Goal: Navigation & Orientation: Find specific page/section

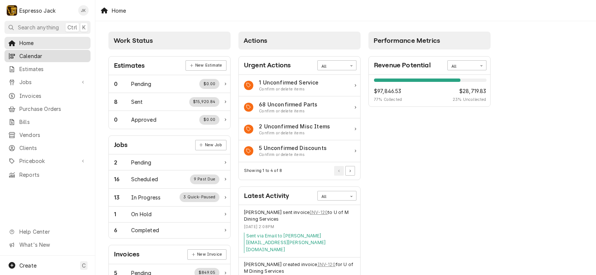
click at [56, 57] on span "Calendar" at bounding box center [52, 56] width 67 height 8
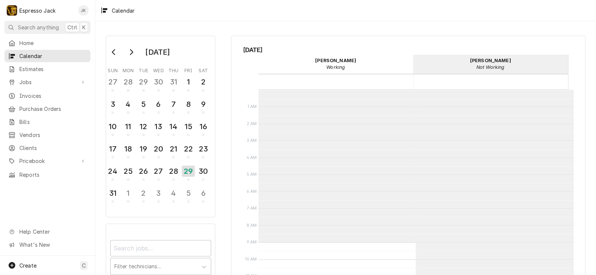
scroll to position [153, 0]
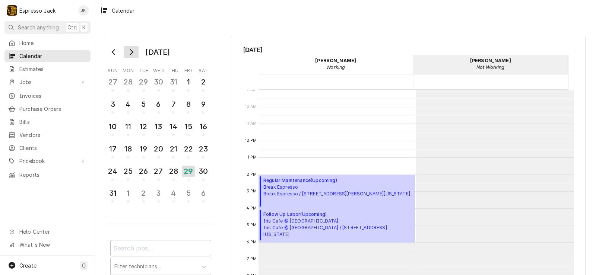
click at [133, 51] on icon "Go to next month" at bounding box center [131, 52] width 6 height 6
click at [108, 50] on button "Go to previous month" at bounding box center [114, 52] width 15 height 12
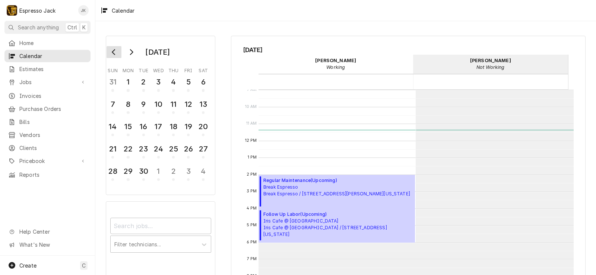
click at [115, 50] on icon "Go to previous month" at bounding box center [113, 52] width 3 height 6
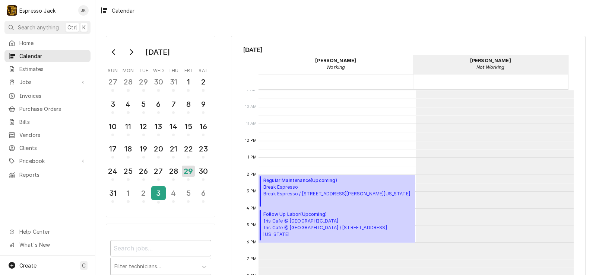
click at [158, 192] on div "3" at bounding box center [158, 193] width 13 height 13
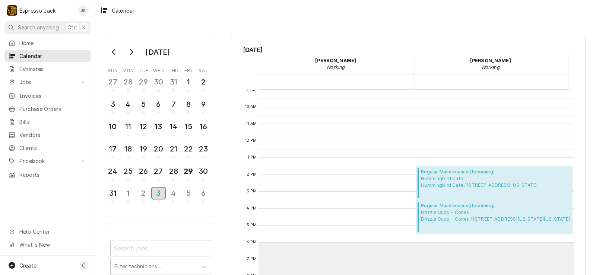
scroll to position [182, 0]
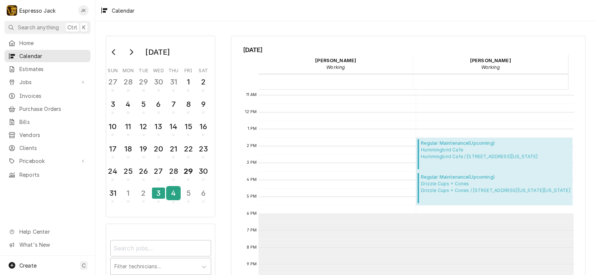
click at [169, 189] on div "4" at bounding box center [173, 193] width 13 height 13
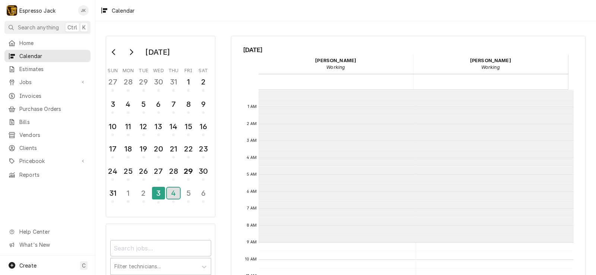
scroll to position [153, 0]
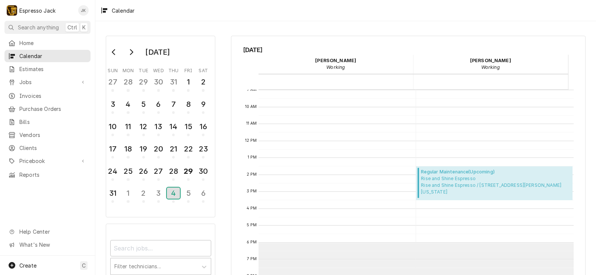
click at [176, 195] on div "4" at bounding box center [173, 193] width 13 height 11
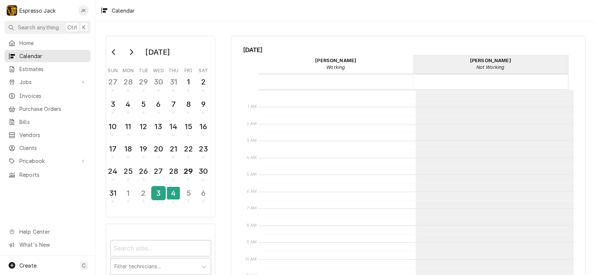
click at [161, 195] on div "3" at bounding box center [158, 193] width 13 height 13
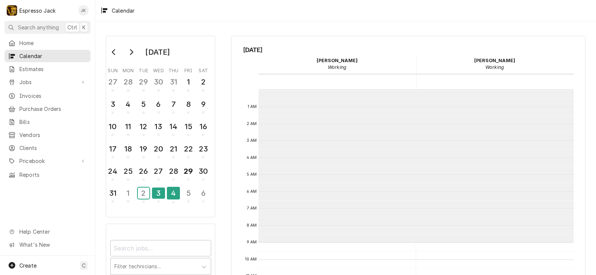
click at [142, 192] on div "2" at bounding box center [144, 193] width 12 height 11
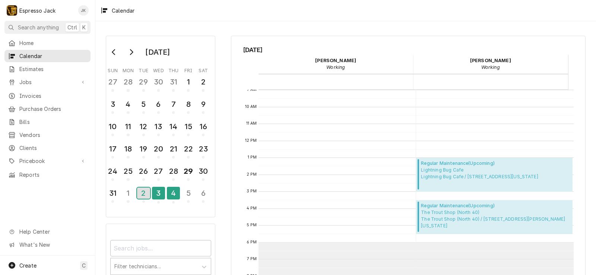
click at [150, 190] on button "2" at bounding box center [143, 195] width 15 height 19
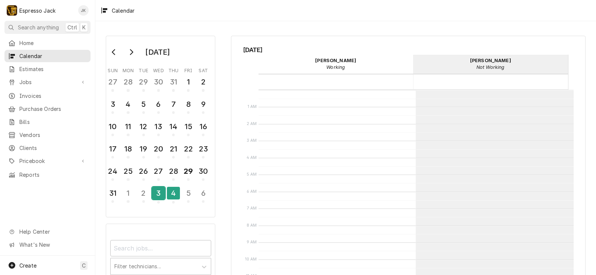
click at [157, 195] on div "3" at bounding box center [158, 193] width 13 height 13
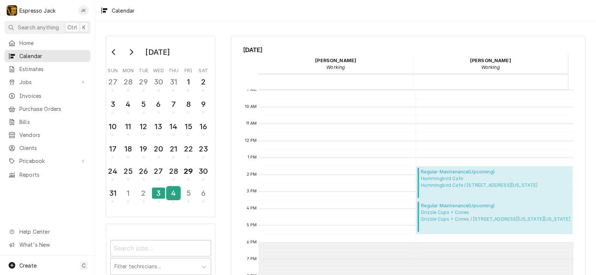
click at [175, 187] on div "4" at bounding box center [173, 195] width 13 height 18
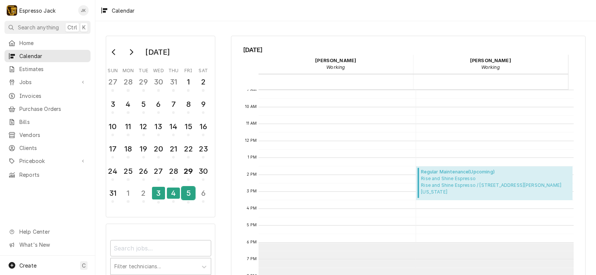
click at [188, 188] on div "5" at bounding box center [188, 193] width 13 height 13
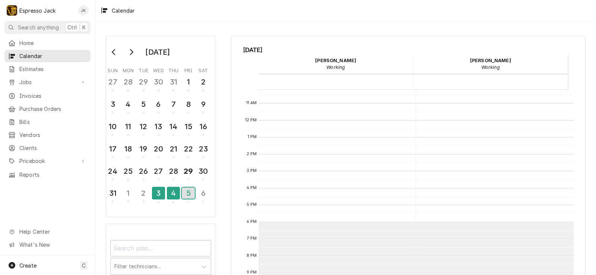
scroll to position [182, 0]
